Goal: Task Accomplishment & Management: Use online tool/utility

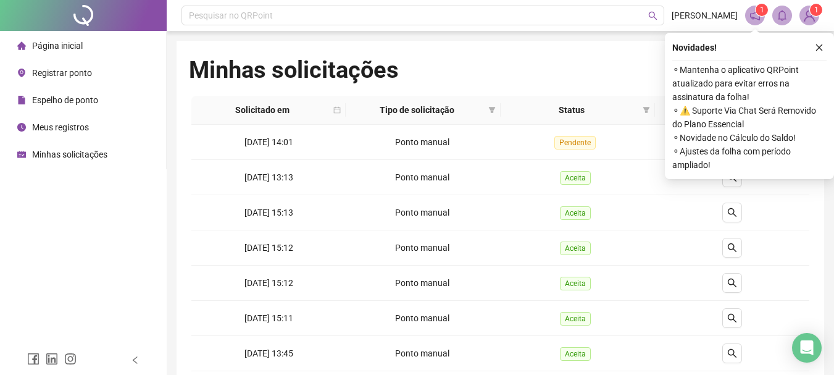
click at [66, 77] on span "Registrar ponto" at bounding box center [62, 73] width 60 height 10
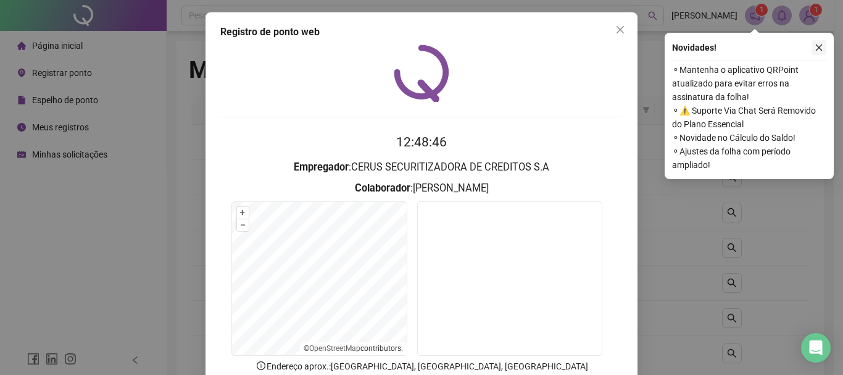
click at [818, 51] on icon "close" at bounding box center [819, 47] width 9 height 9
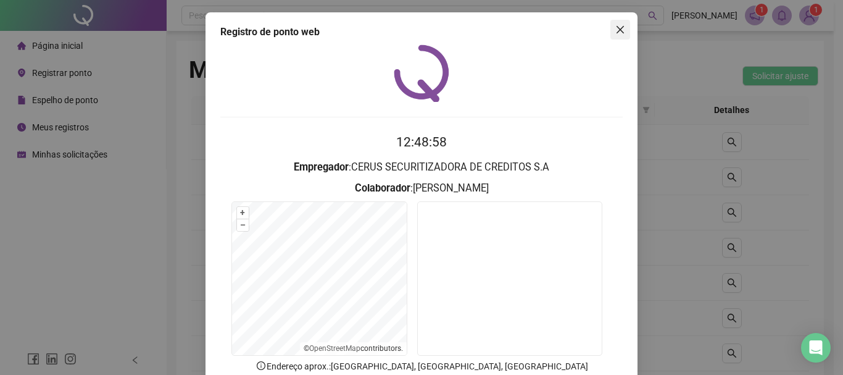
click at [616, 31] on icon "close" at bounding box center [620, 30] width 10 height 10
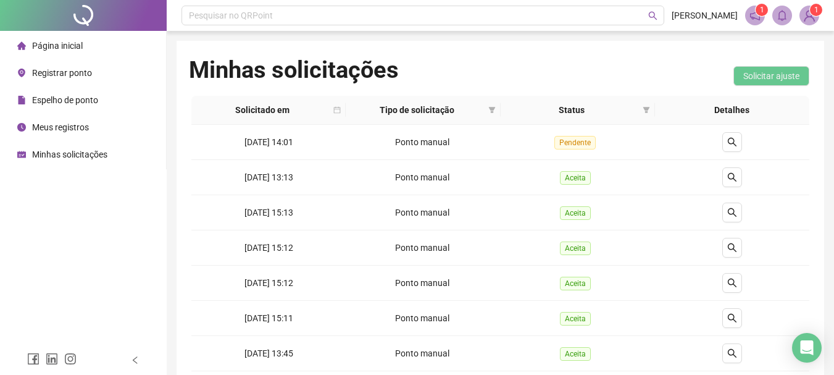
click at [80, 122] on span "Meus registros" at bounding box center [60, 127] width 57 height 10
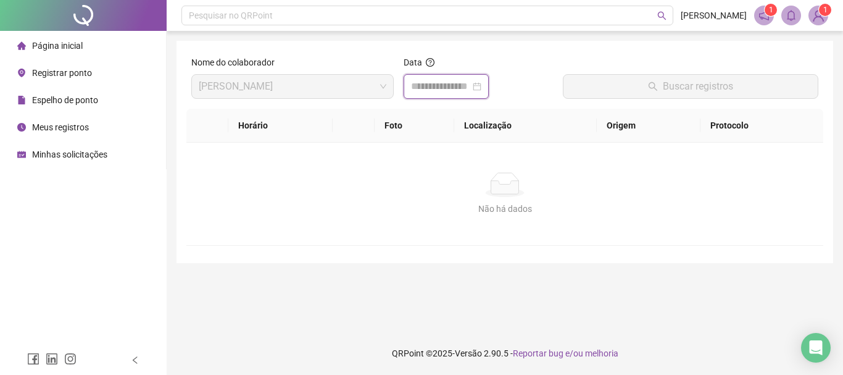
click at [458, 83] on input at bounding box center [440, 86] width 59 height 15
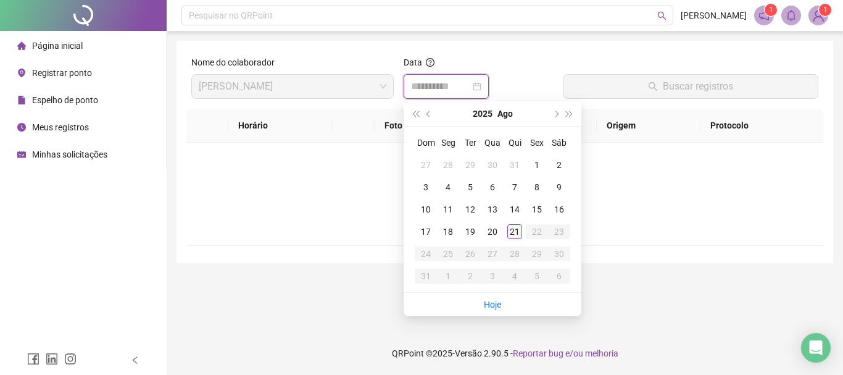
type input "**********"
click at [516, 232] on div "21" at bounding box center [514, 231] width 15 height 15
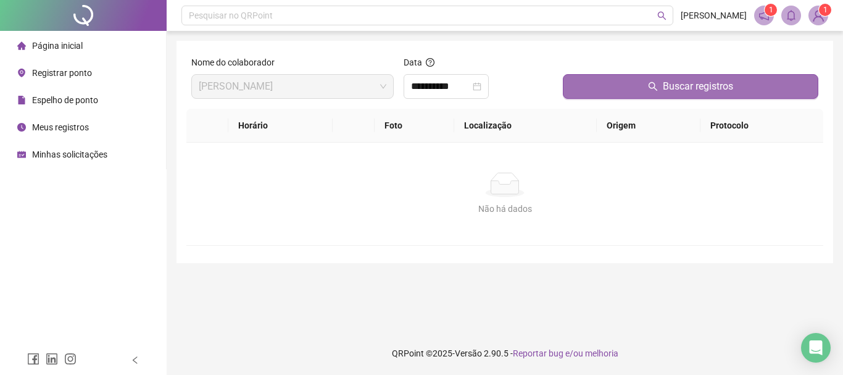
click at [594, 92] on button "Buscar registros" at bounding box center [690, 86] width 255 height 25
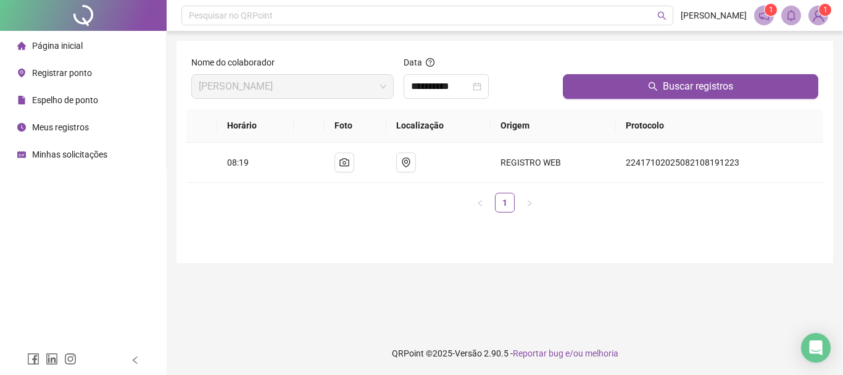
click at [66, 71] on span "Registrar ponto" at bounding box center [62, 73] width 60 height 10
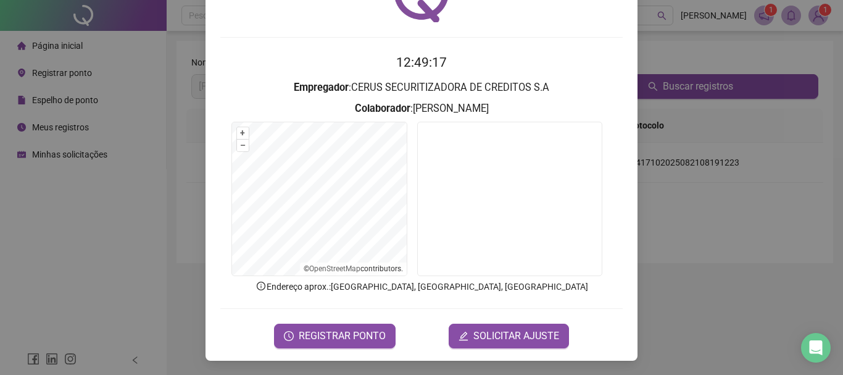
scroll to position [80, 0]
click at [318, 342] on span "REGISTRAR PONTO" at bounding box center [342, 335] width 87 height 15
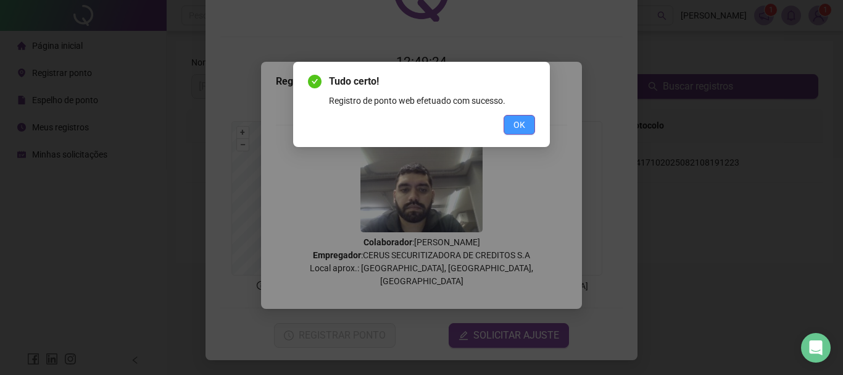
click at [524, 125] on span "OK" at bounding box center [519, 125] width 12 height 14
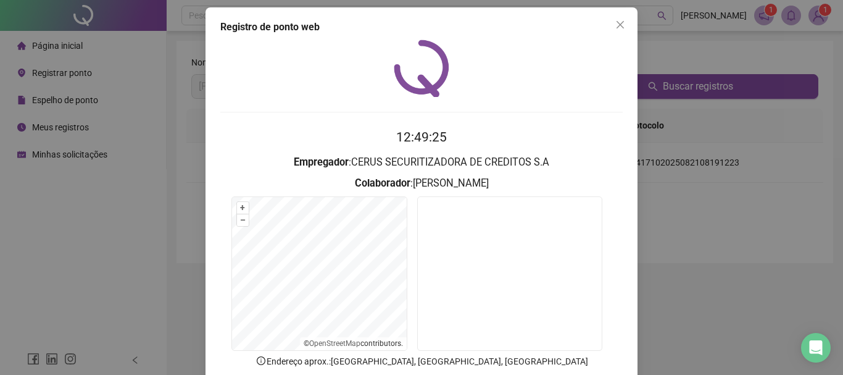
scroll to position [0, 0]
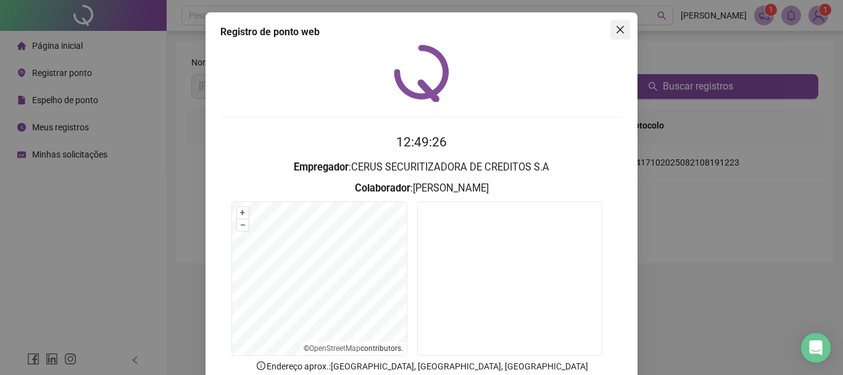
click at [615, 31] on icon "close" at bounding box center [620, 30] width 10 height 10
